Goal: Complete application form: Complete application form

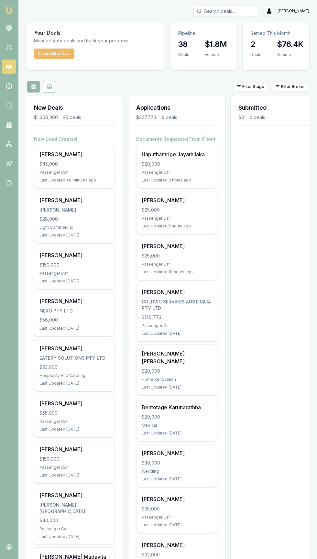
click at [53, 53] on button "Create New Deal" at bounding box center [54, 54] width 40 height 10
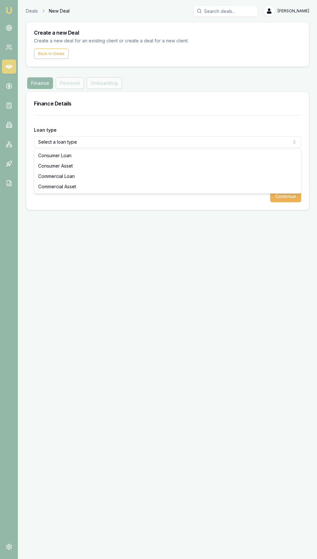
click at [51, 147] on html "Emu Broker Deals New Deal Eujin Ooi Toggle Menu Create a new Deal Create a new …" at bounding box center [158, 279] width 317 height 559
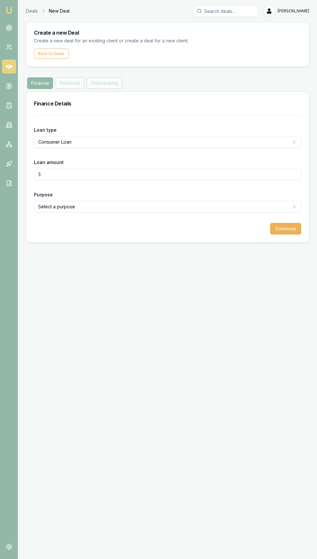
click at [53, 157] on form "Loan type Consumer Loan Consumer Loan Consumer Asset Commercial Loan Commercial…" at bounding box center [167, 174] width 267 height 119
click at [54, 175] on input "Loan amount" at bounding box center [167, 175] width 267 height 12
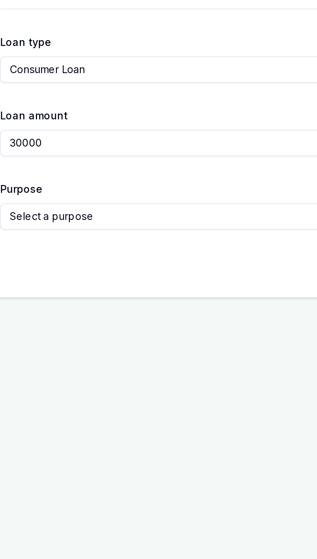
type input "$30,000.00"
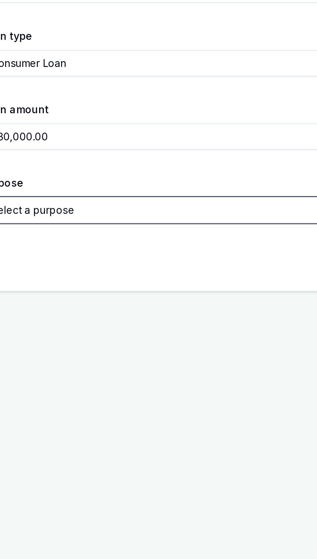
click at [60, 211] on button "Select a purpose" at bounding box center [167, 207] width 267 height 12
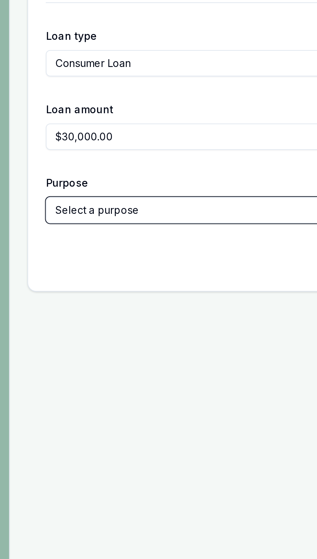
click at [56, 209] on button "Select a purpose" at bounding box center [167, 207] width 267 height 12
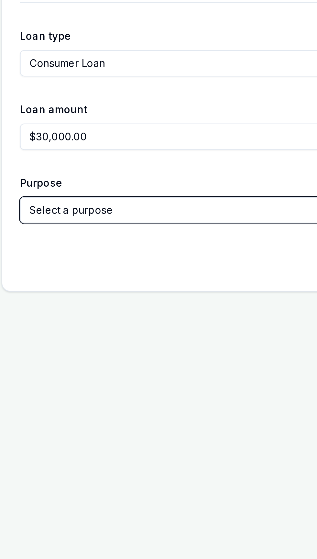
click at [67, 208] on button "Select a purpose" at bounding box center [167, 207] width 267 height 12
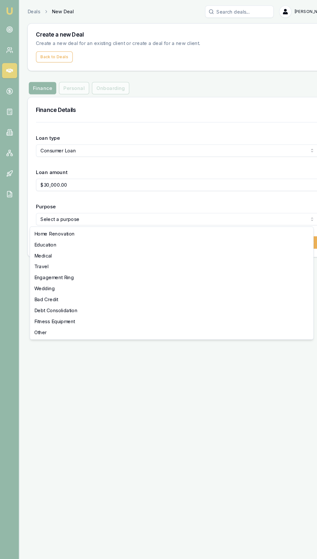
click at [46, 209] on html "Emu Broker Deals New Deal Eujin Ooi Toggle Menu Create a new Deal Create a new …" at bounding box center [158, 279] width 317 height 559
select select "WEDDING"
click at [36, 277] on div "Emu Broker Deals New Deal Eujin Ooi Toggle Menu Create a new Deal Create a new …" at bounding box center [158, 279] width 317 height 559
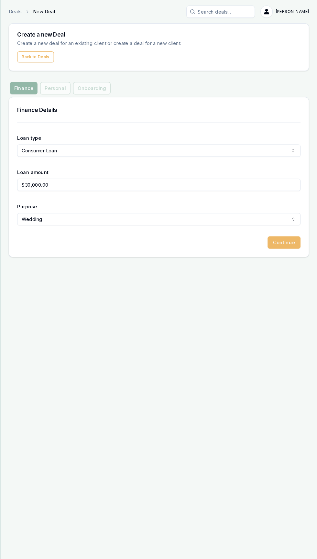
click at [276, 232] on button "Continue" at bounding box center [285, 229] width 31 height 12
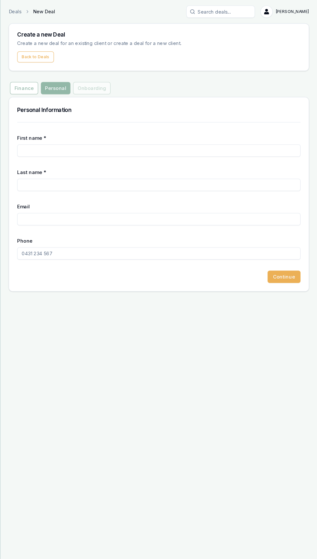
click at [48, 142] on input "First name *" at bounding box center [167, 142] width 267 height 12
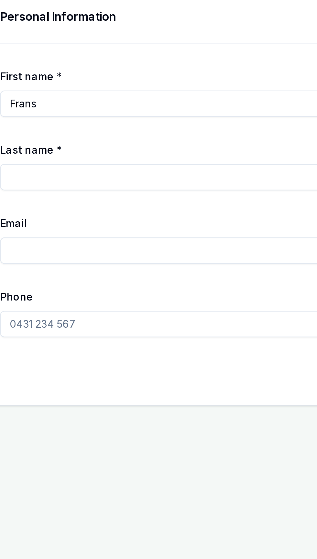
type input "Frans"
click at [49, 175] on input "Last name *" at bounding box center [167, 175] width 267 height 12
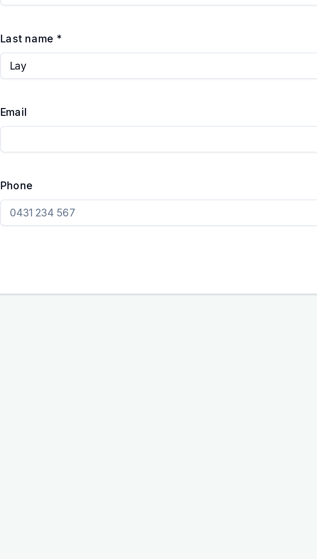
type input "Lay"
click at [44, 207] on input "Email" at bounding box center [167, 207] width 267 height 12
click at [42, 208] on input "Email" at bounding box center [167, 207] width 267 height 12
type input "Frans-Lay@hotmail.com"
click at [45, 239] on input "Phone" at bounding box center [167, 239] width 267 height 12
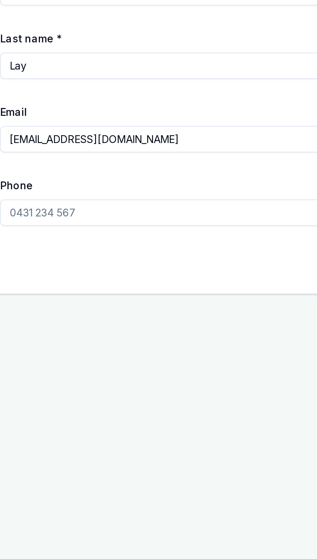
click at [45, 240] on input "Phone" at bounding box center [167, 239] width 267 height 12
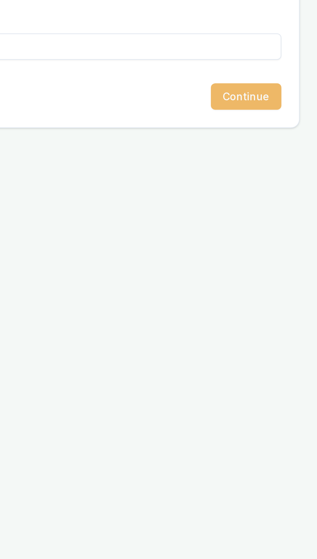
type input "0417 777 765"
click at [279, 263] on button "Continue" at bounding box center [285, 261] width 31 height 12
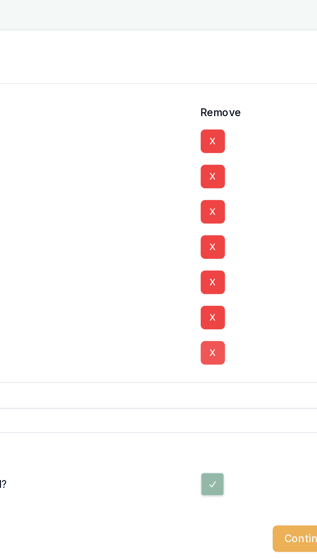
click at [247, 234] on button "X" at bounding box center [243, 234] width 11 height 10
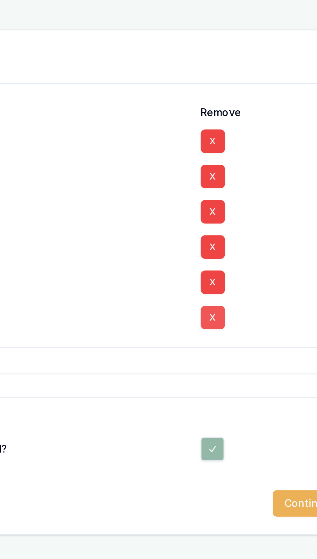
click at [248, 220] on button "X" at bounding box center [243, 218] width 11 height 10
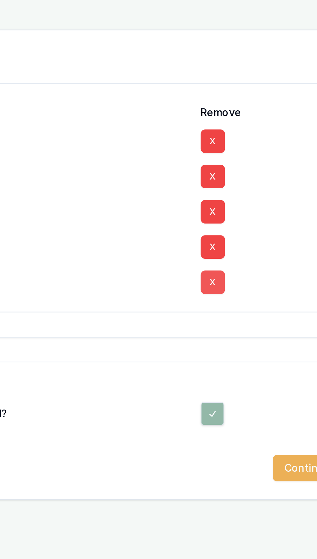
click at [247, 202] on button "X" at bounding box center [243, 203] width 11 height 10
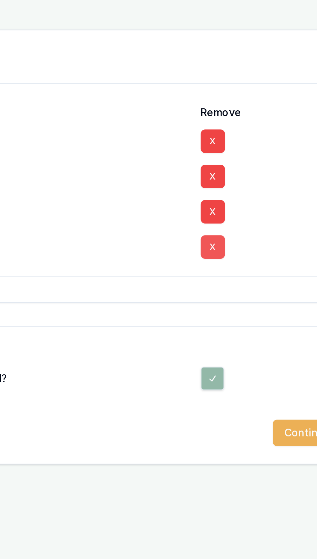
click at [248, 189] on button "X" at bounding box center [243, 187] width 11 height 10
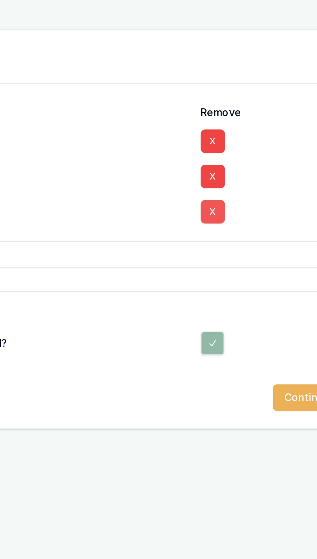
click at [246, 173] on button "X" at bounding box center [243, 172] width 11 height 10
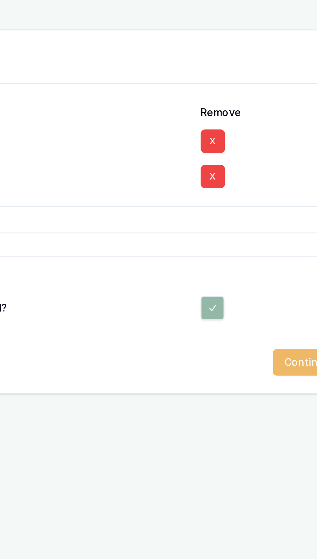
click at [280, 240] on button "Continue" at bounding box center [285, 238] width 31 height 12
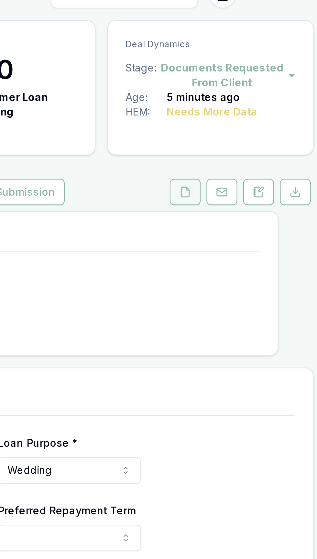
click at [249, 93] on button at bounding box center [253, 98] width 14 height 12
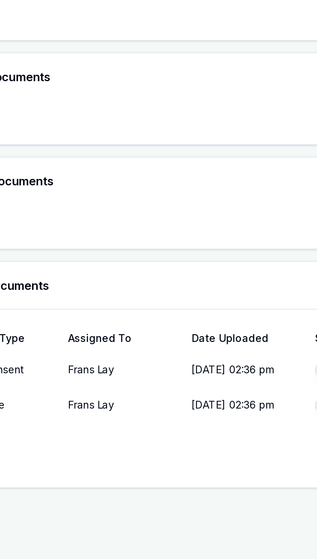
scroll to position [55, 0]
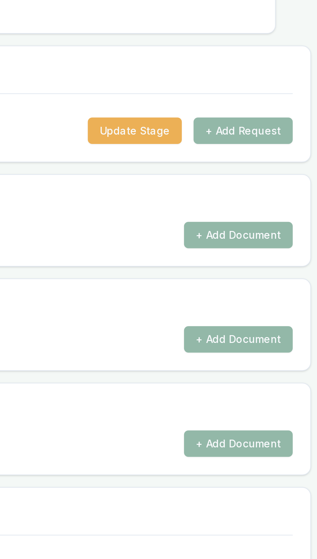
click at [205, 441] on button "button" at bounding box center [203, 444] width 12 height 6
checkbox input "true"
click at [207, 457] on button "button" at bounding box center [203, 460] width 12 height 6
checkbox input "true"
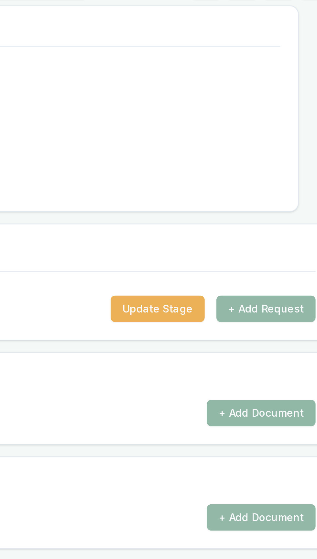
click at [263, 280] on button "+ Add Document" at bounding box center [277, 286] width 48 height 12
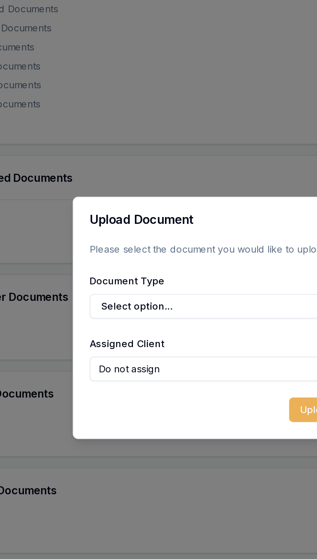
scroll to position [53, 0]
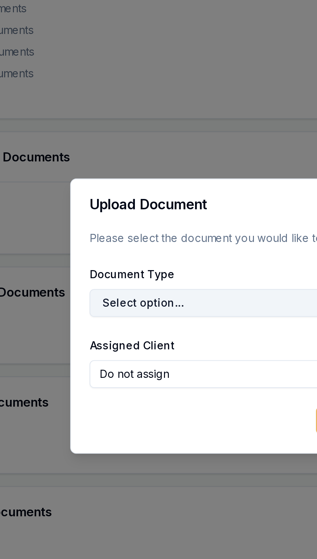
click at [107, 277] on button "Select option..." at bounding box center [158, 274] width 121 height 12
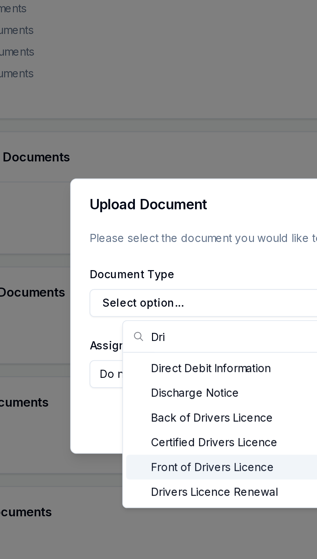
type input "Dri"
click at [161, 343] on div "Front of Drivers Licence" at bounding box center [153, 342] width 81 height 10
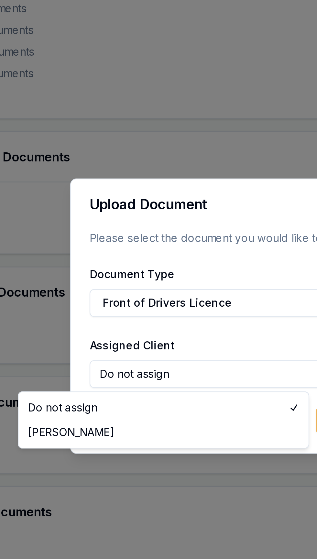
click at [105, 306] on div at bounding box center [158, 279] width 317 height 559
select select "U-I63F9ZEIRE"
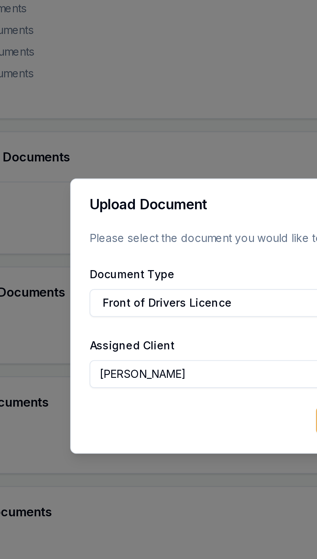
click at [160, 329] on div "Upload" at bounding box center [158, 323] width 121 height 12
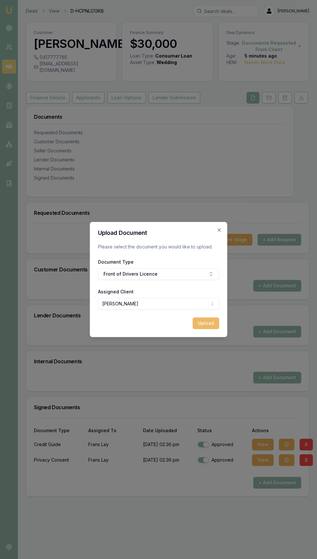
click at [202, 327] on button "Upload" at bounding box center [206, 323] width 27 height 12
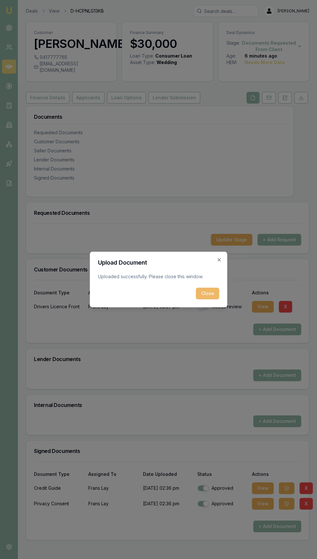
click at [214, 299] on button "Close" at bounding box center [207, 294] width 23 height 12
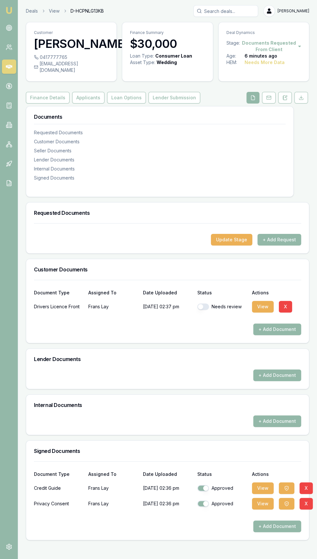
click at [204, 303] on button "button" at bounding box center [203, 306] width 12 height 6
checkbox input "true"
click at [85, 93] on button "Applicants" at bounding box center [88, 98] width 32 height 12
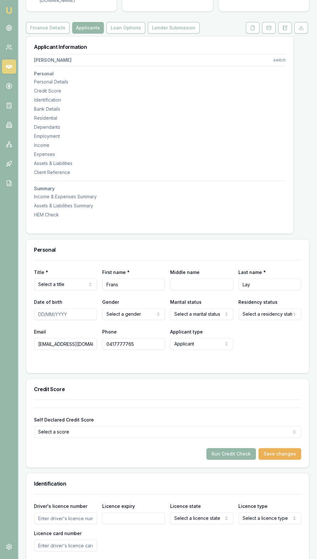
scroll to position [79, 0]
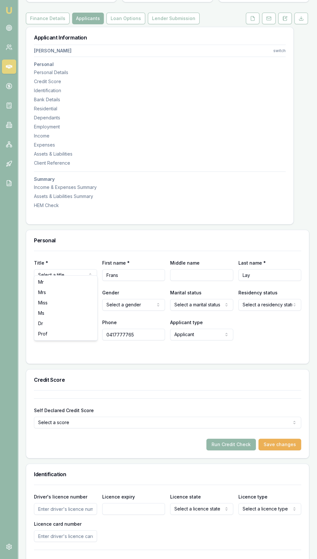
click at [49, 266] on html "Emu Broker Deals View D-HCPNLG13KB [PERSON_NAME] Toggle Menu Customer [PERSON_N…" at bounding box center [158, 200] width 317 height 559
click at [43, 290] on label "Date of birth" at bounding box center [48, 292] width 28 height 5
click at [43, 299] on input "Date of birth" at bounding box center [65, 305] width 63 height 12
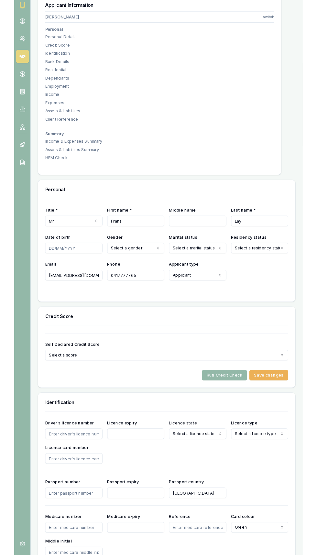
scroll to position [107, 0]
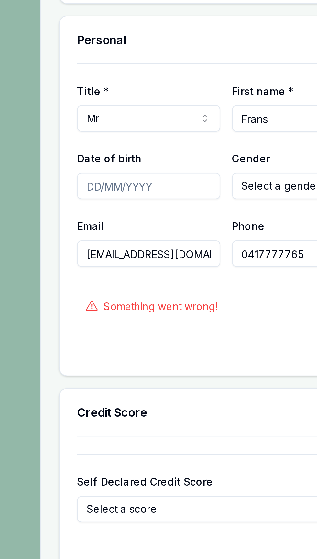
select select
click at [40, 271] on input "Date of birth" at bounding box center [65, 277] width 63 height 12
type input "[DATE]"
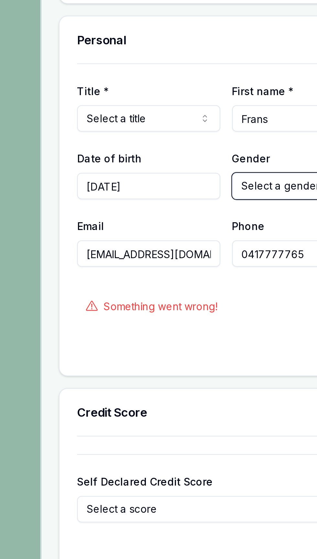
click at [117, 273] on button "Select a gender" at bounding box center [133, 277] width 63 height 12
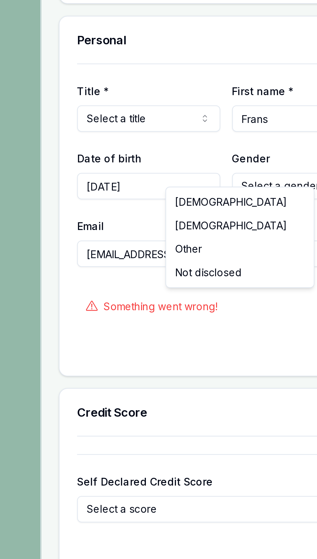
click at [114, 273] on html "Emu Broker Deals View D-HCPNLG13KB [PERSON_NAME] Toggle Menu Customer [PERSON_N…" at bounding box center [158, 172] width 317 height 559
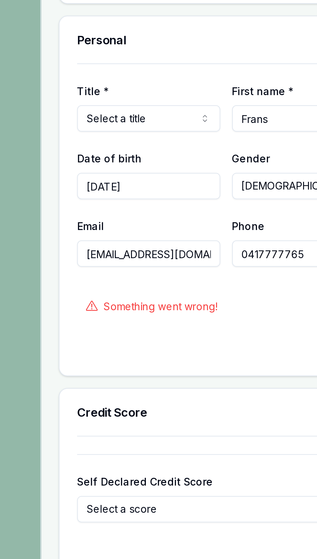
click at [82, 283] on div "Title * Select a title Mr Mrs Miss Ms Dr Prof First name * [PERSON_NAME] Middle…" at bounding box center [167, 268] width 267 height 90
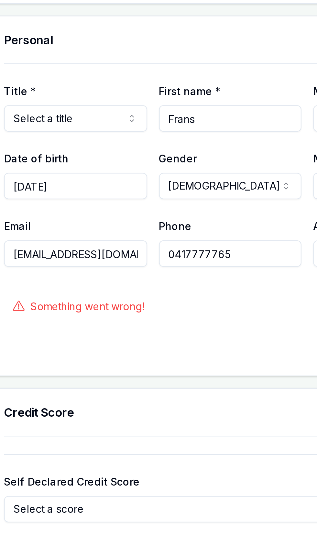
select select "Mr"
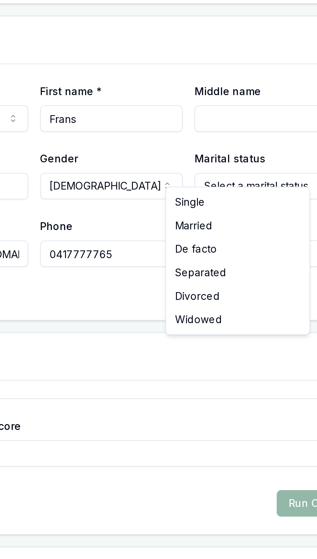
click at [188, 270] on html "Emu Broker Deals View D-HCPNLG13KB [PERSON_NAME] Toggle Menu Customer [PERSON_N…" at bounding box center [158, 172] width 317 height 559
select select "MARRIED"
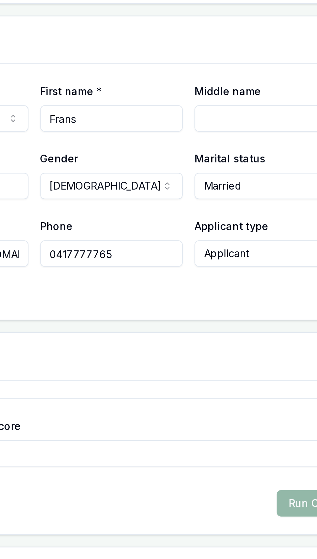
click at [169, 296] on div "Email [EMAIL_ADDRESS][DOMAIN_NAME] Phone [PHONE_NUMBER] Applicant type Applican…" at bounding box center [167, 302] width 267 height 22
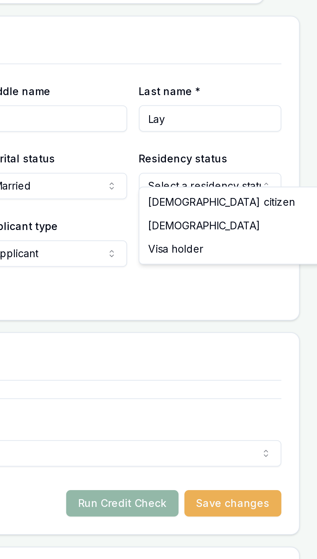
click at [265, 272] on html "Emu Broker Deals View D-HCPNLG13KB [PERSON_NAME] Toggle Menu Customer [PERSON_N…" at bounding box center [158, 172] width 317 height 559
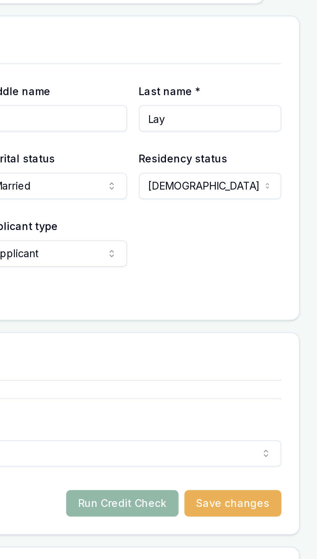
click at [249, 291] on div "Email [EMAIL_ADDRESS][DOMAIN_NAME] Phone [PHONE_NUMBER] Applicant type Applican…" at bounding box center [167, 302] width 267 height 22
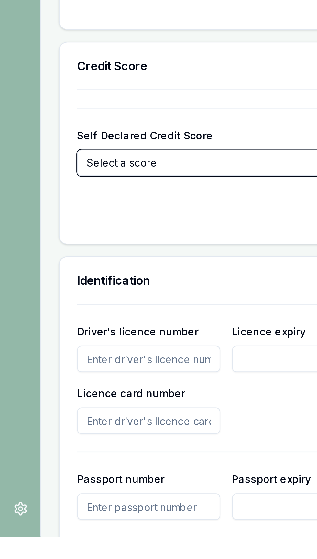
scroll to position [109, 0]
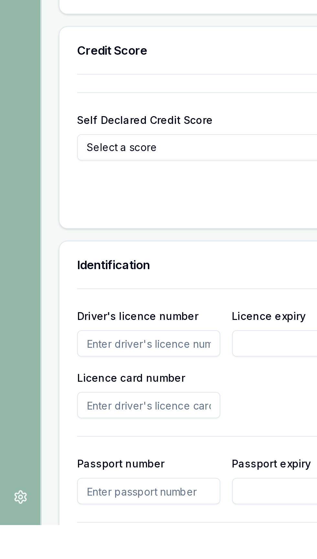
click at [39, 473] on input "Driver's licence number" at bounding box center [65, 479] width 63 height 12
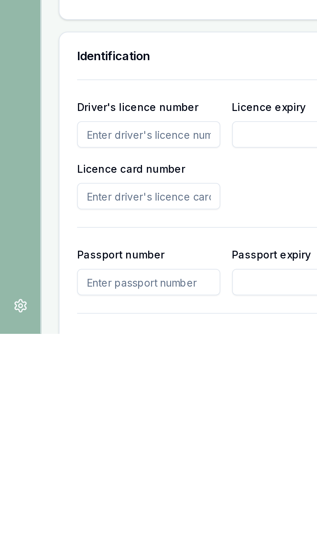
scroll to position [117, 0]
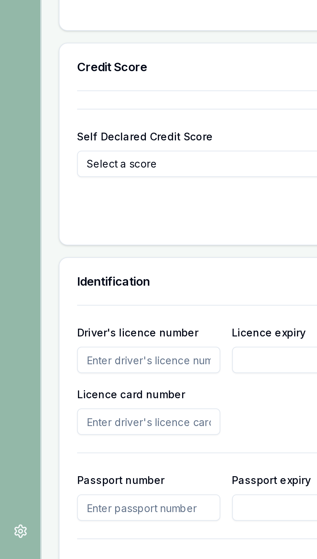
click at [40, 465] on input "Driver's licence number" at bounding box center [65, 471] width 63 height 12
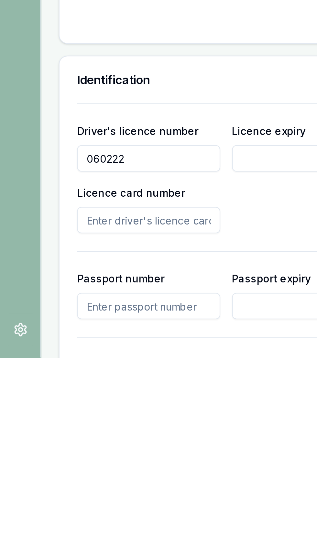
type input "060222"
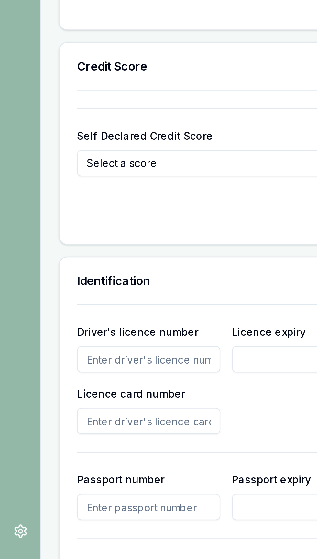
click at [46, 465] on input "Driver's licence number" at bounding box center [65, 471] width 63 height 12
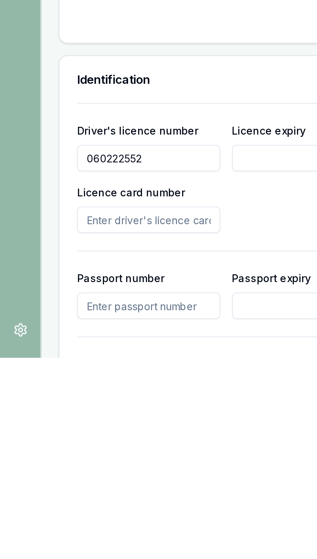
type input "060222552"
click at [114, 465] on input "Licence expiry" at bounding box center [133, 471] width 63 height 12
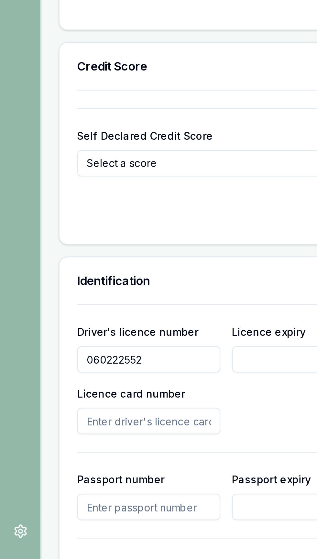
click at [120, 465] on input "Licence expiry" at bounding box center [133, 471] width 63 height 12
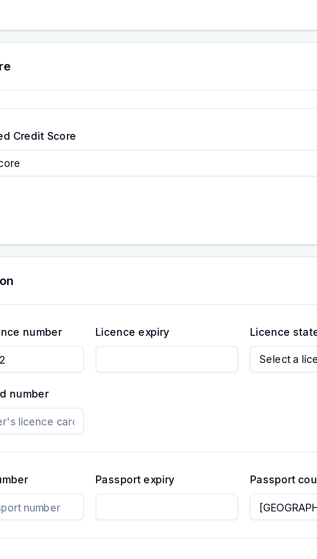
click at [112, 465] on input "Licence expiry" at bounding box center [133, 471] width 63 height 12
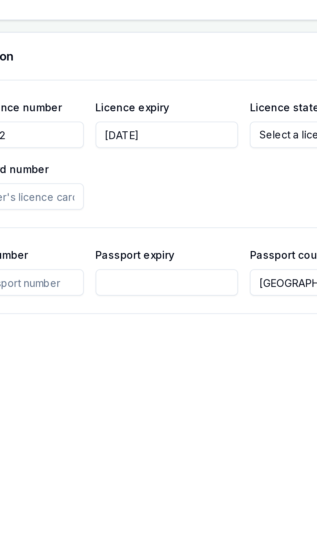
type input "[DATE]"
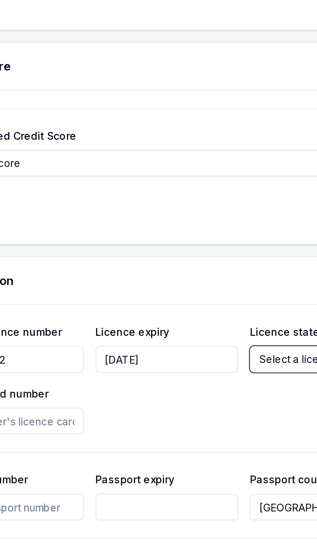
click at [180, 368] on div "Self Declared Credit Score Select a score Excellent Very good Average Fair Low" at bounding box center [167, 379] width 267 height 22
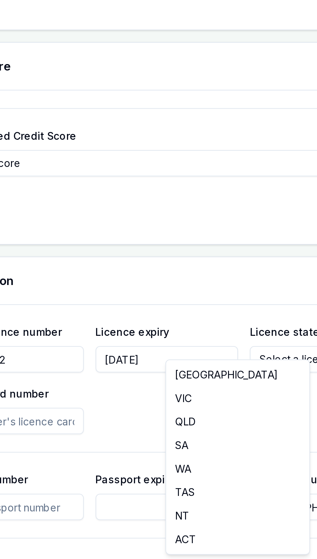
click at [190, 442] on html "Emu Broker Deals View D-HCPNLG13KB [PERSON_NAME] Toggle Menu Customer [PERSON_N…" at bounding box center [158, 162] width 317 height 559
select select "VIC"
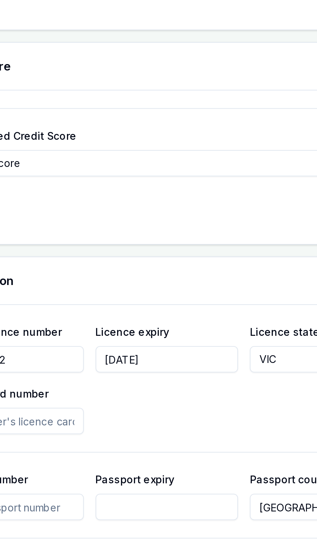
click at [170, 489] on div "Driver's licence number [DRIVERS_LICENSE_NUMBER] Licence expiry [DATE] Licence …" at bounding box center [167, 479] width 267 height 49
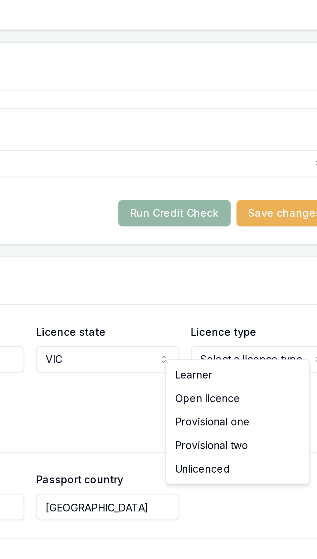
click at [270, 442] on html "Emu Broker Deals View D-HCPNLG13KB [PERSON_NAME] Toggle Menu Customer [PERSON_N…" at bounding box center [158, 162] width 317 height 559
select select "OPEN_LICENCE"
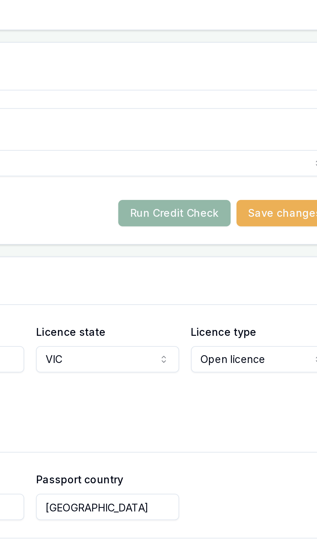
click at [268, 490] on div "Driver's licence number [DRIVERS_LICENSE_NUMBER] Licence expiry [DATE] Licence …" at bounding box center [167, 479] width 267 height 49
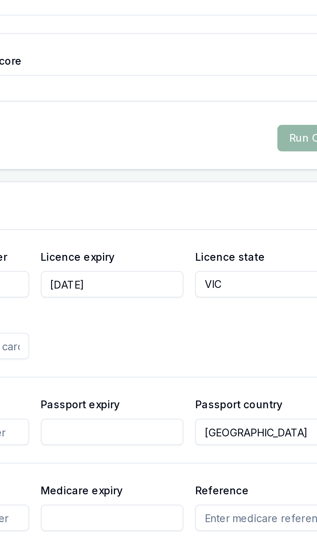
scroll to position [150, 0]
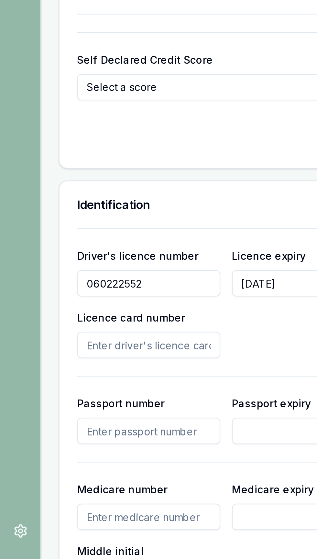
click at [80, 459] on input "Licence card number" at bounding box center [65, 465] width 63 height 12
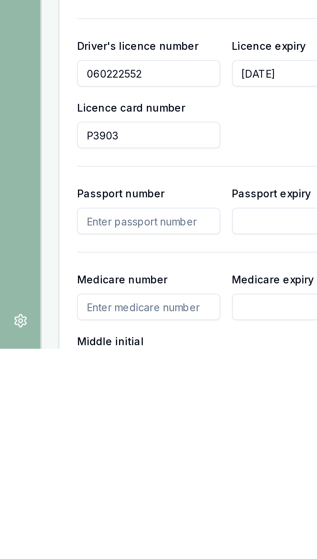
type input "P3903"
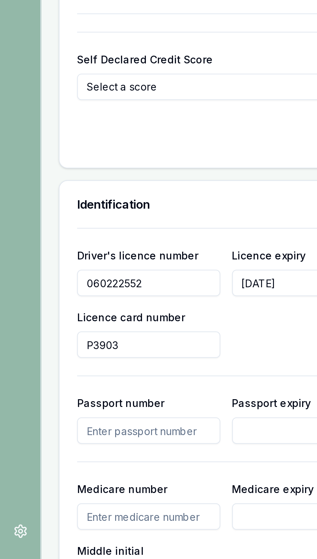
click at [48, 459] on input "P3903" at bounding box center [65, 465] width 63 height 12
click at [49, 460] on input "P390p39033" at bounding box center [65, 465] width 63 height 12
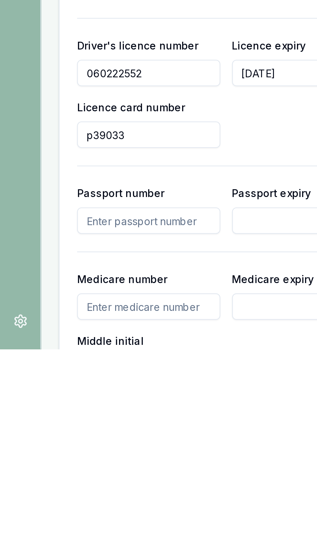
click at [69, 459] on input "p39033" at bounding box center [65, 465] width 63 height 12
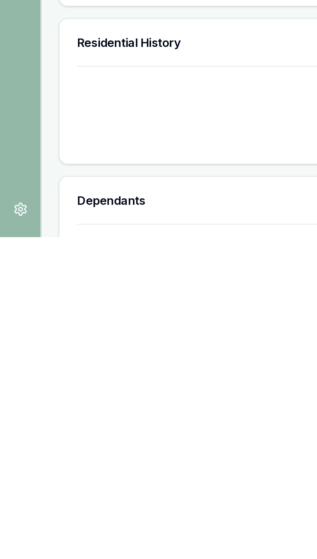
scroll to position [380, 0]
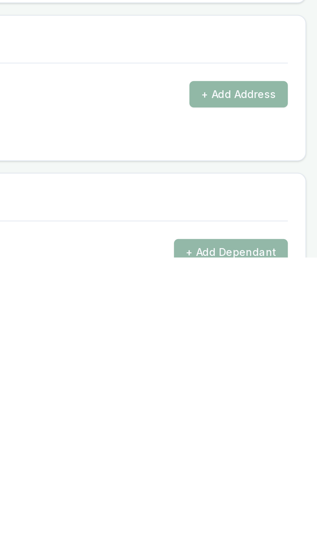
type input "p39033208"
click at [267, 481] on button "+ Add Address" at bounding box center [279, 487] width 43 height 12
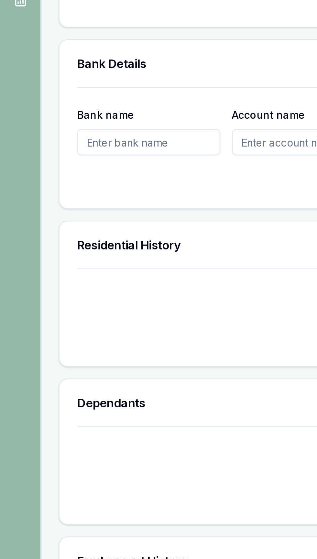
scroll to position [552, 0]
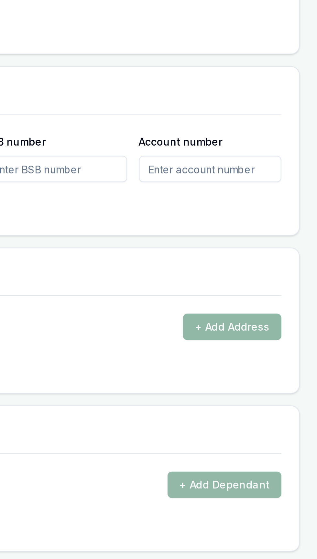
click at [288, 312] on button "+ Add Address" at bounding box center [279, 316] width 43 height 12
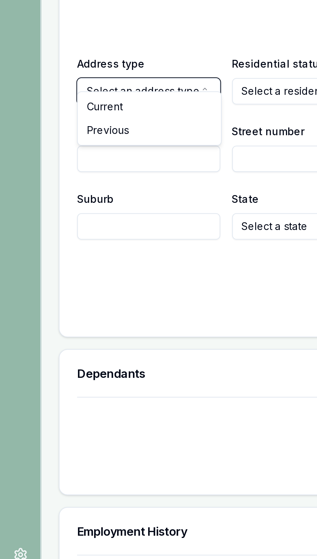
click at [38, 337] on button "Select an address type" at bounding box center [65, 343] width 63 height 12
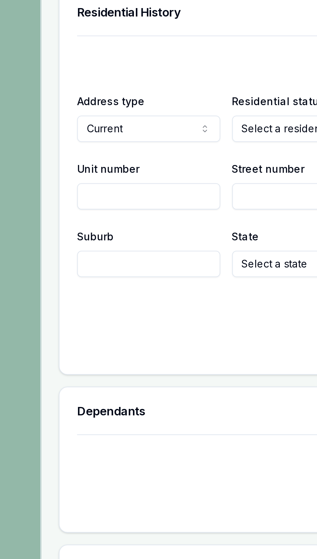
click at [47, 357] on label "Unit number" at bounding box center [47, 359] width 27 height 5
click at [47, 366] on input "Unit number" at bounding box center [65, 372] width 63 height 12
click at [108, 337] on button "Select a residential status" at bounding box center [133, 343] width 63 height 12
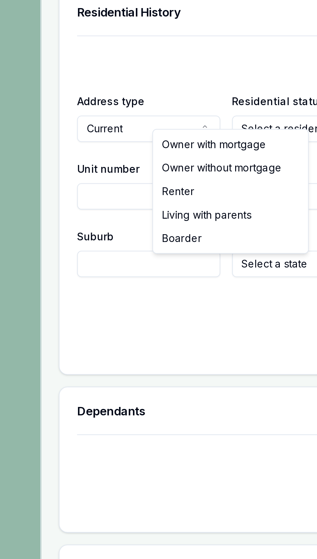
select select "LIVING_WITH_PARENTS"
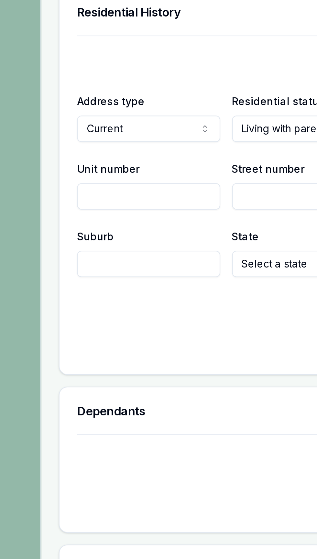
click at [80, 386] on div "Suburb" at bounding box center [65, 397] width 63 height 22
click at [108, 366] on input "Street number" at bounding box center [133, 372] width 63 height 12
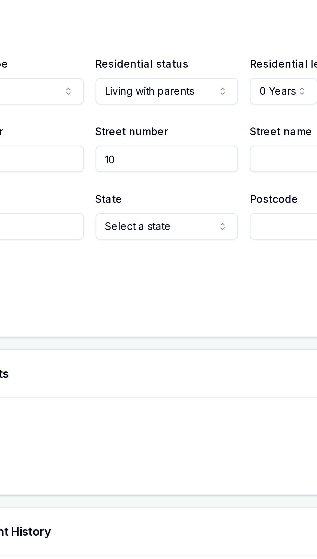
type input "10"
click at [178, 366] on input "Street name" at bounding box center [201, 372] width 63 height 12
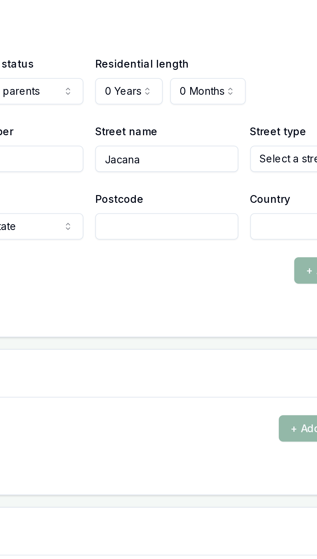
type input "Jacana"
select select "Alley"
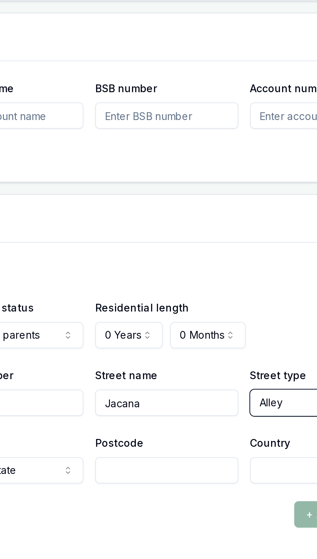
click at [252, 261] on div "Bank name Account name BSB number Account number" at bounding box center [167, 248] width 283 height 53
click at [245, 240] on input "Account number" at bounding box center [269, 246] width 63 height 12
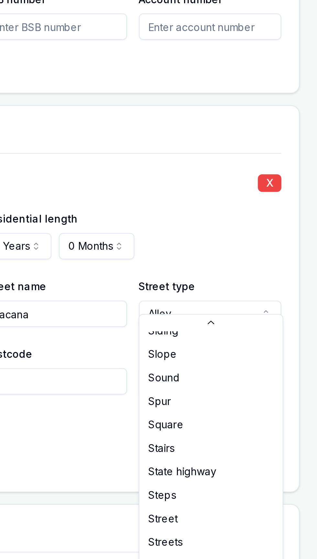
scroll to position [1693, 0]
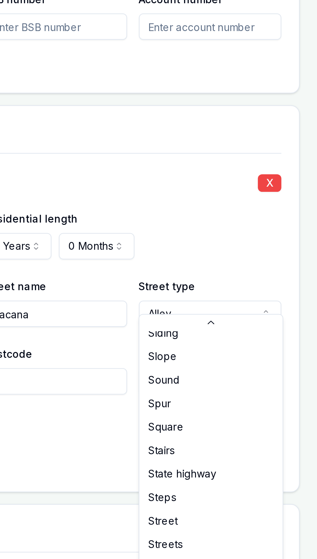
select select "Street"
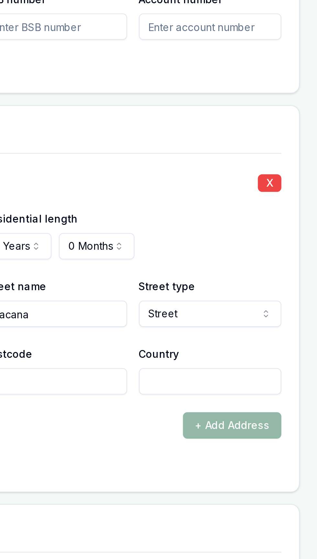
click at [266, 463] on div "Dependants" at bounding box center [167, 466] width 283 height 21
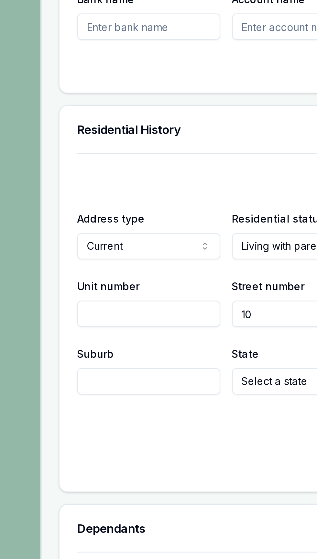
click at [47, 396] on input "Suburb" at bounding box center [65, 402] width 63 height 12
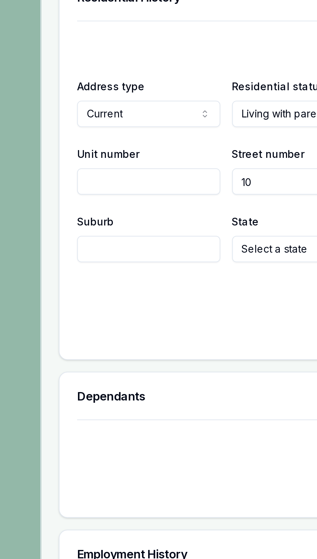
scroll to position [552, 0]
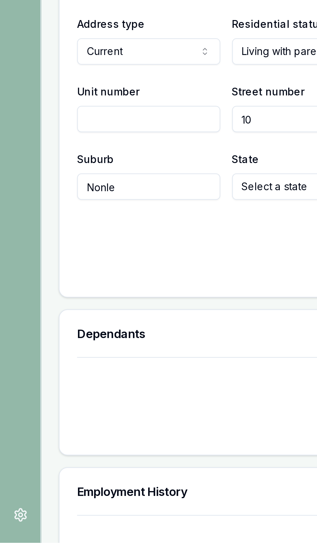
type input "Nonle"
type input "[GEOGRAPHIC_DATA]"
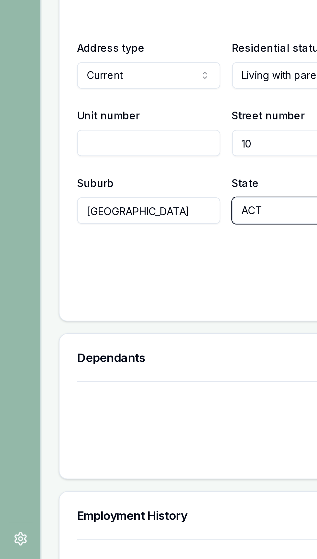
click at [111, 396] on button "ACT" at bounding box center [133, 402] width 63 height 12
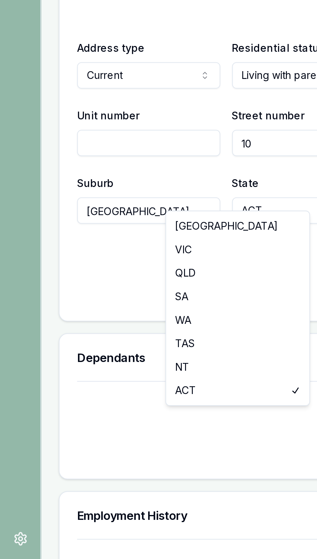
select select "VIC"
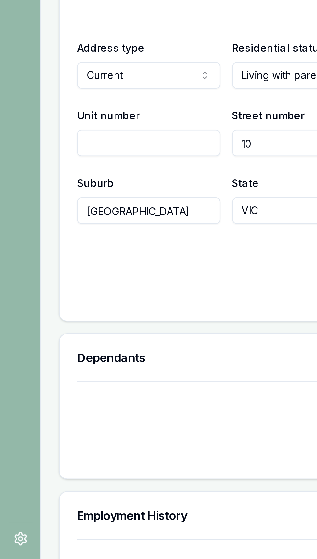
click at [109, 421] on form "X Address type Current Current Previous Residential status Living with parents …" at bounding box center [167, 371] width 267 height 141
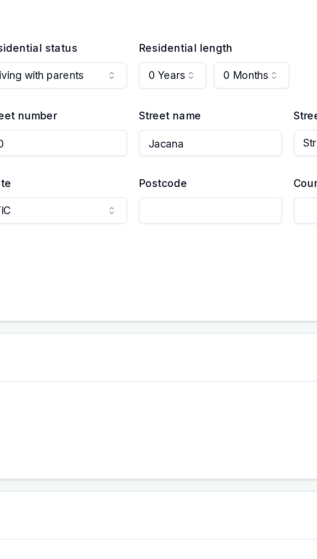
click at [183, 397] on input "Postcode" at bounding box center [201, 402] width 63 height 12
click at [176, 396] on input "Postcode" at bounding box center [201, 402] width 63 height 12
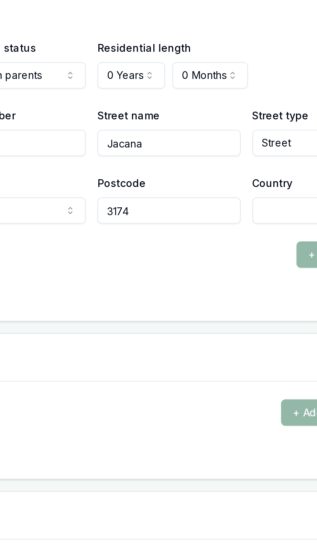
type input "3174"
click at [244, 396] on input "Country" at bounding box center [269, 402] width 63 height 12
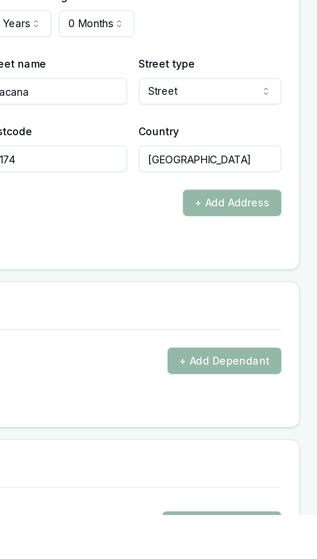
type input "[GEOGRAPHIC_DATA]"
click at [202, 418] on div "+ Add Address" at bounding box center [167, 422] width 267 height 12
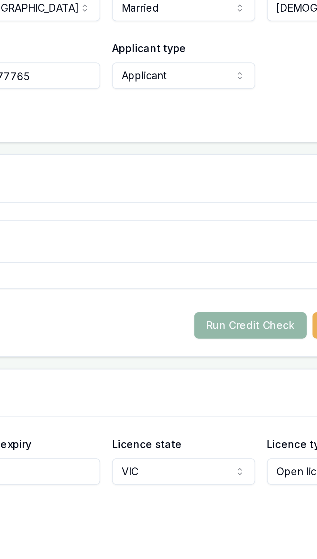
scroll to position [258, 0]
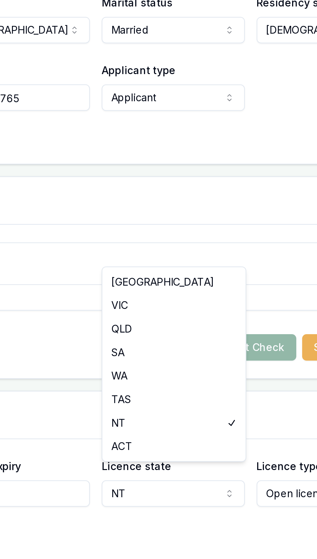
click at [213, 301] on html "Emu Broker Deals View D-HCPNLG13KB [PERSON_NAME] Toggle Menu Customer [PERSON_N…" at bounding box center [158, 21] width 317 height 559
select select "VIC"
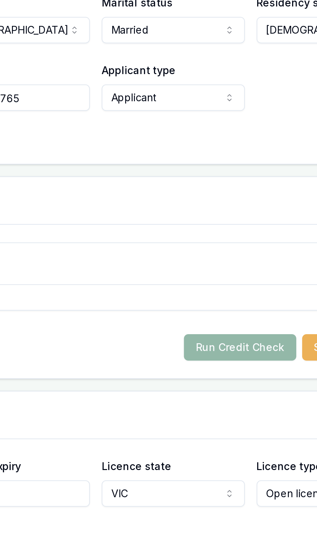
click at [181, 250] on form "Self Declared Credit Score Select a score Excellent Very good Average Fair Low …" at bounding box center [167, 245] width 267 height 52
click at [239, 260] on button "Run Credit Check" at bounding box center [230, 266] width 49 height 12
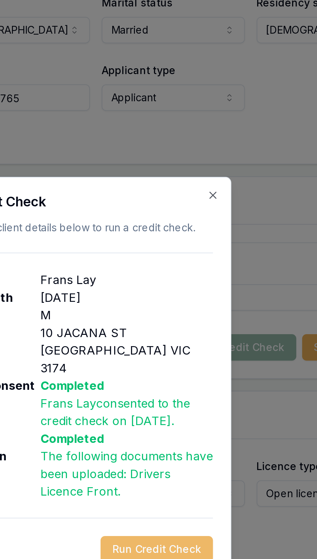
click at [206, 352] on button "Run Credit Check" at bounding box center [194, 355] width 49 height 12
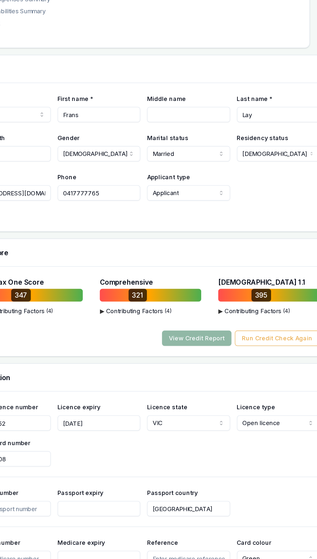
click at [220, 262] on button "View Credit Report" at bounding box center [207, 266] width 53 height 12
click at [220, 263] on button "View Credit Report" at bounding box center [207, 266] width 53 height 12
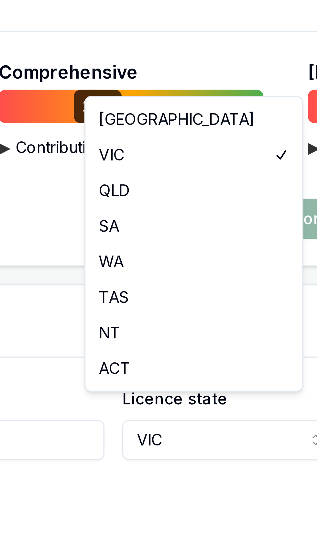
scroll to position [270, 0]
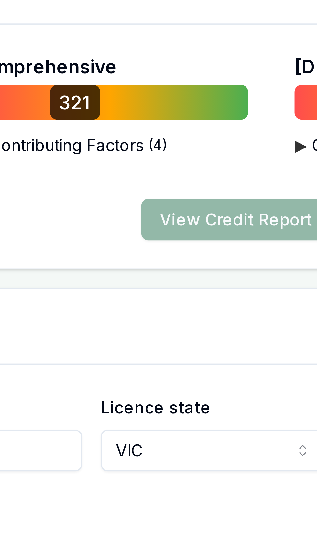
click at [147, 255] on div "Equifax One Score 347 ▶ Contributing Factors ( 4 ) Consumer Defaults or Default…" at bounding box center [167, 234] width 283 height 68
click at [194, 251] on button "View Credit Report" at bounding box center [207, 254] width 53 height 12
click at [195, 248] on button "View Credit Report" at bounding box center [207, 254] width 53 height 12
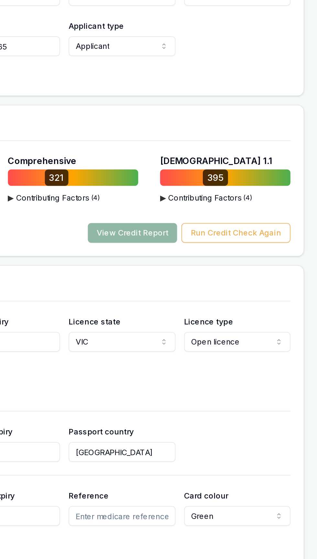
scroll to position [270, 0]
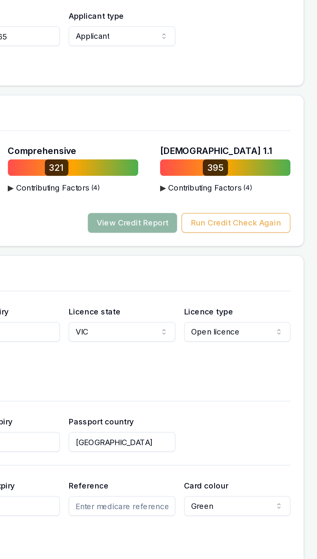
click at [198, 248] on button "View Credit Report" at bounding box center [207, 254] width 53 height 12
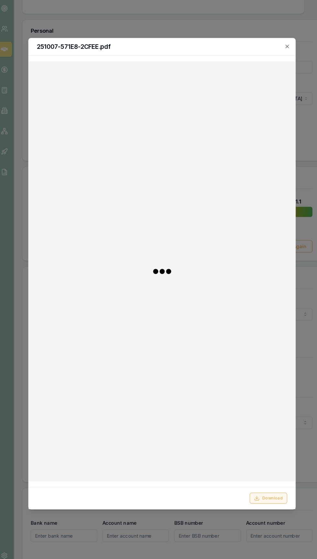
click at [258, 497] on button "Download" at bounding box center [260, 492] width 36 height 10
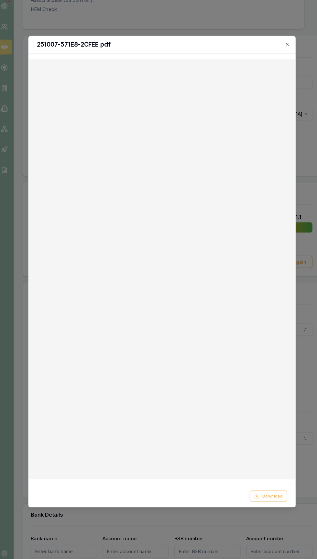
click at [19, 181] on div at bounding box center [158, 279] width 317 height 559
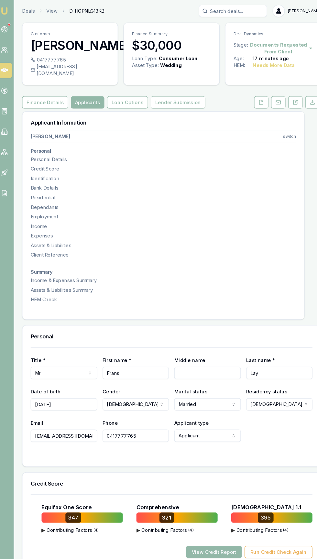
scroll to position [0, 0]
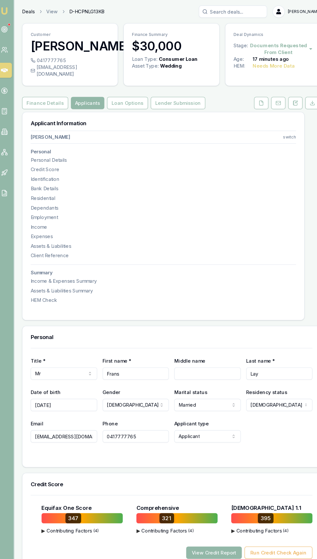
click at [26, 9] on link "Deals" at bounding box center [32, 11] width 12 height 6
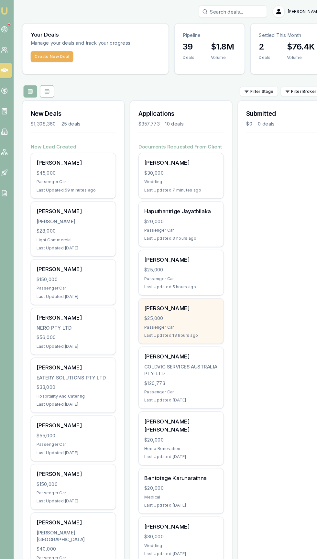
click at [151, 305] on div "[PERSON_NAME] $25,000 Passenger Car Last Updated: 18 hours ago" at bounding box center [176, 304] width 80 height 43
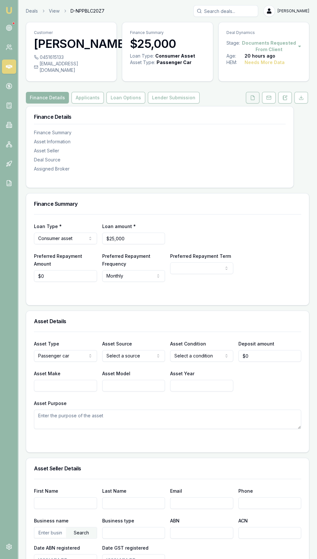
click at [253, 100] on icon at bounding box center [252, 97] width 5 height 5
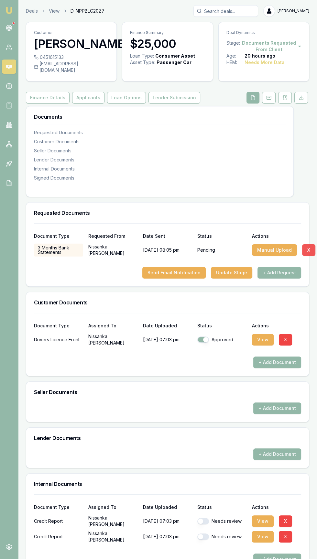
click at [306, 256] on button "X" at bounding box center [308, 250] width 13 height 12
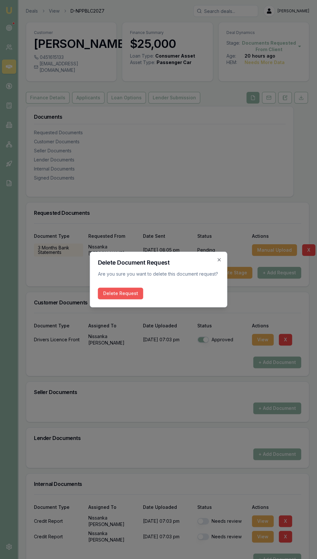
click at [106, 295] on button "Delete Request" at bounding box center [120, 294] width 45 height 12
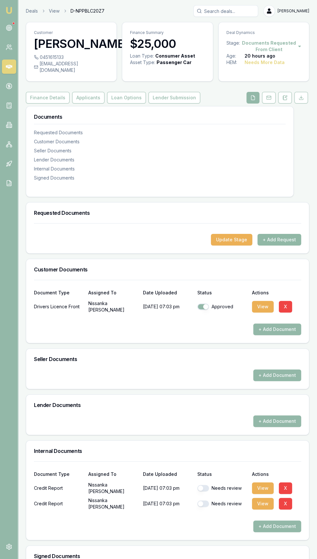
click at [296, 245] on button "+ Add Request" at bounding box center [279, 240] width 44 height 12
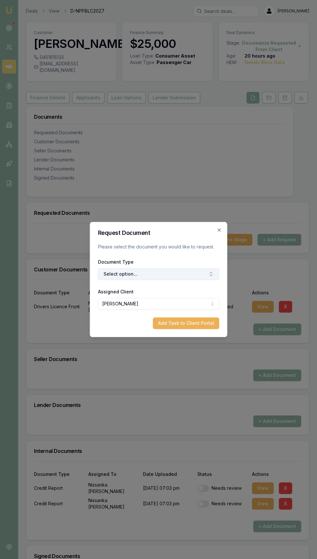
click at [105, 269] on button "Select option..." at bounding box center [158, 274] width 121 height 12
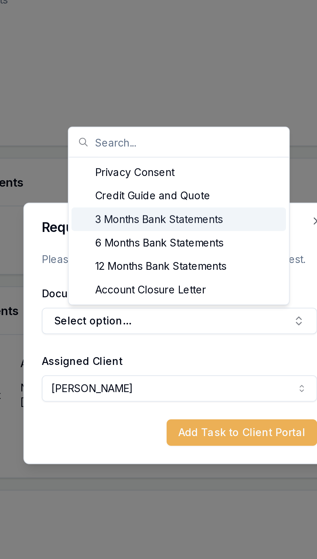
click at [124, 230] on div "3 Months Bank Statements" at bounding box center [158, 229] width 94 height 10
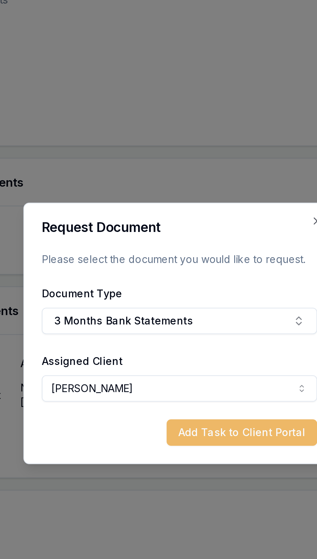
click at [187, 322] on button "Add Task to Client Portal" at bounding box center [186, 323] width 66 height 12
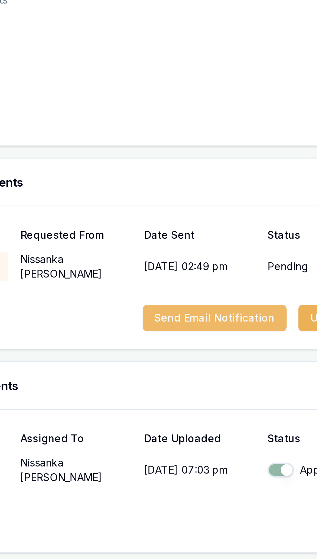
click at [191, 278] on button "Send Email Notification" at bounding box center [173, 273] width 63 height 12
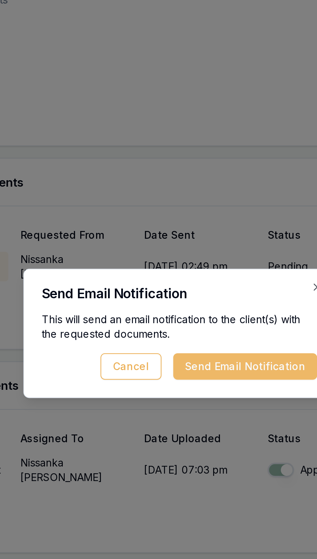
click at [195, 298] on button "Send Email Notification" at bounding box center [187, 294] width 63 height 12
